Goal: Information Seeking & Learning: Understand process/instructions

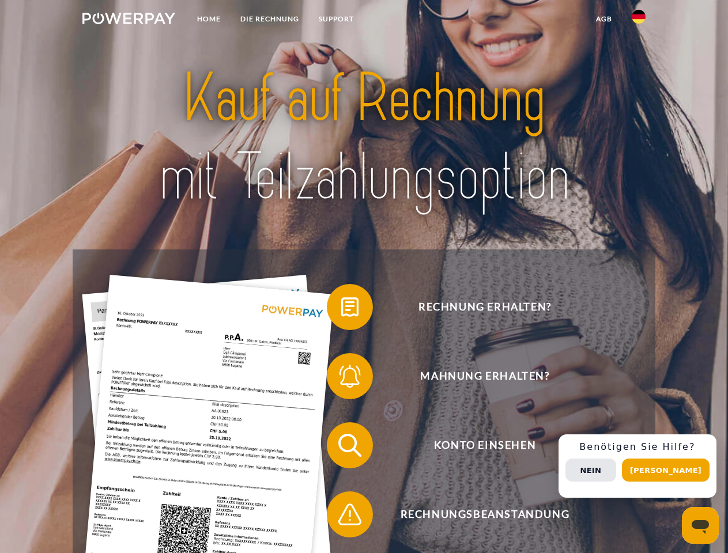
click at [129, 20] on img at bounding box center [128, 19] width 93 height 12
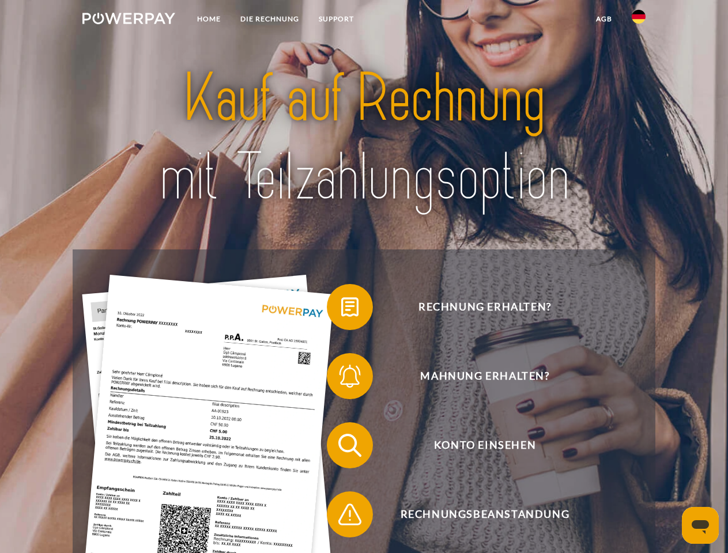
click at [639, 20] on img at bounding box center [639, 17] width 14 height 14
click at [604, 19] on link "agb" at bounding box center [604, 19] width 36 height 21
click at [341, 310] on span at bounding box center [333, 307] width 58 height 58
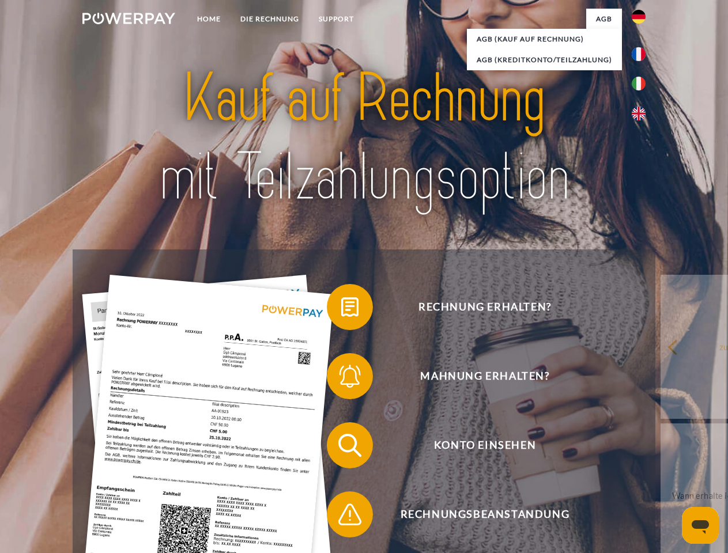
click at [341, 379] on span at bounding box center [333, 377] width 58 height 58
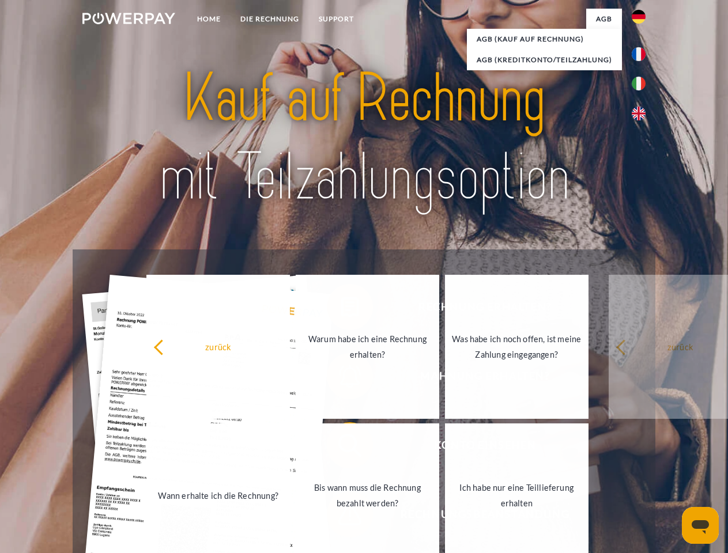
click at [341, 448] on link "Bis wann muss die Rechnung bezahlt werden?" at bounding box center [368, 496] width 144 height 144
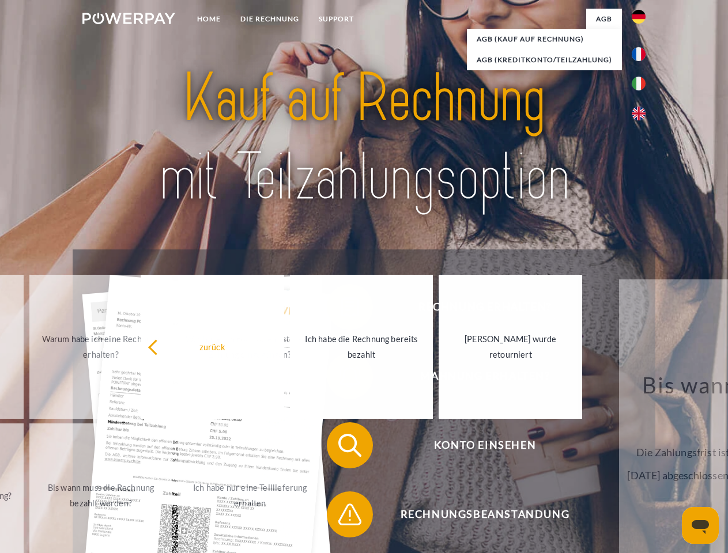
click at [341, 517] on span at bounding box center [333, 515] width 58 height 58
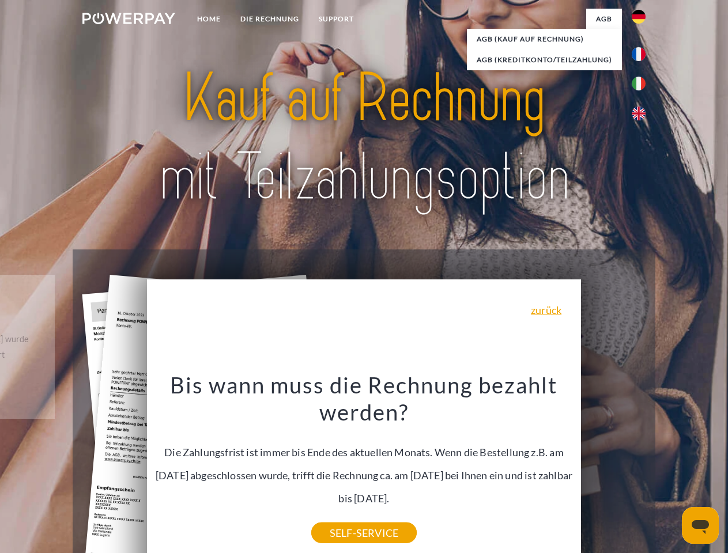
click at [642, 466] on div "Rechnung erhalten? Mahnung erhalten? Konto einsehen" at bounding box center [364, 480] width 582 height 461
click at [613, 469] on span "Konto einsehen" at bounding box center [485, 446] width 282 height 46
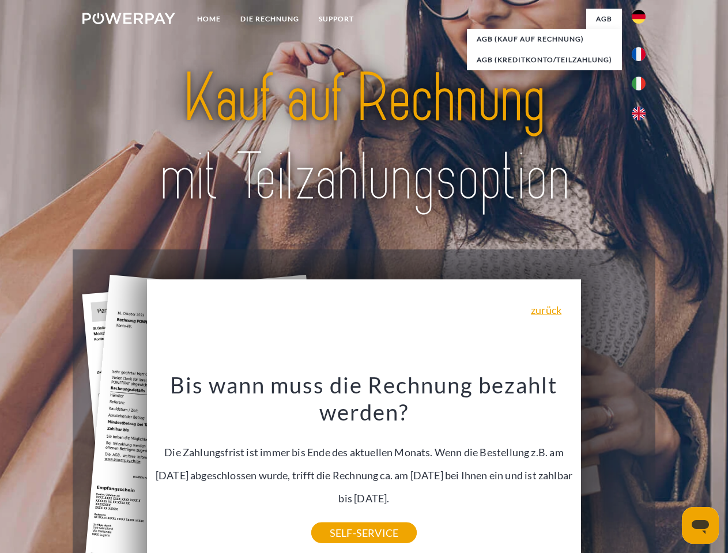
click at [670, 470] on header "Home DIE RECHNUNG SUPPORT" at bounding box center [364, 398] width 728 height 796
